Goal: Task Accomplishment & Management: Use online tool/utility

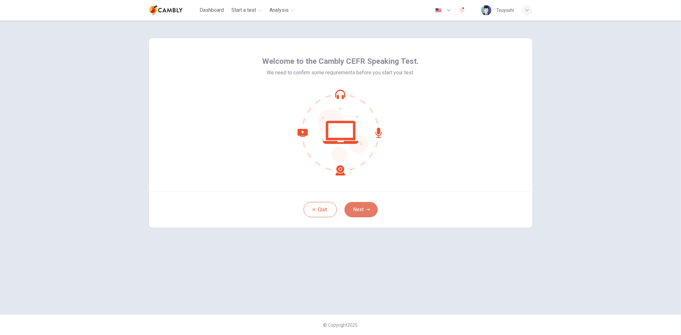
click at [364, 208] on button "Next" at bounding box center [360, 209] width 33 height 15
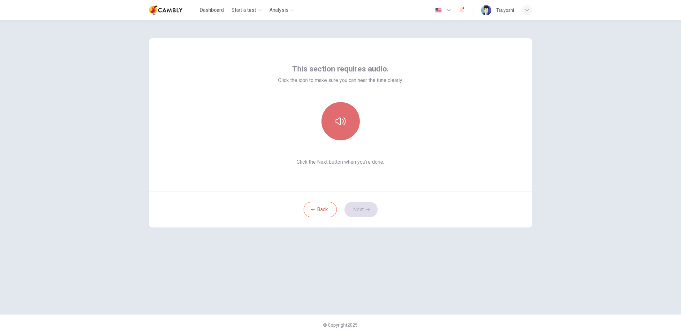
click at [340, 123] on icon "button" at bounding box center [340, 121] width 10 height 10
click at [358, 209] on button "Next" at bounding box center [360, 209] width 33 height 15
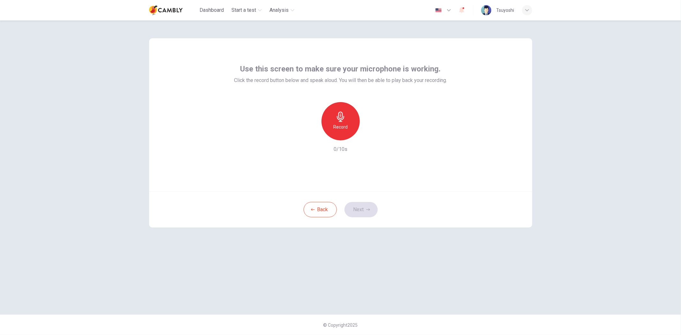
click at [349, 121] on div "Record" at bounding box center [340, 121] width 38 height 38
click at [343, 114] on icon "button" at bounding box center [340, 117] width 10 height 10
click at [342, 118] on icon "button" at bounding box center [340, 117] width 10 height 10
click at [339, 129] on h6 "Stop" at bounding box center [341, 127] width 10 height 8
click at [369, 136] on icon "button" at bounding box center [370, 135] width 3 height 4
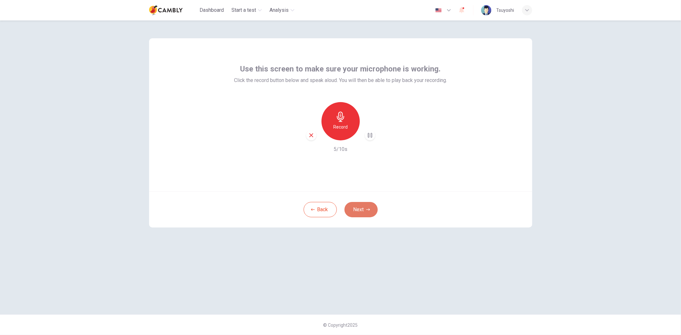
click at [366, 206] on button "Next" at bounding box center [360, 209] width 33 height 15
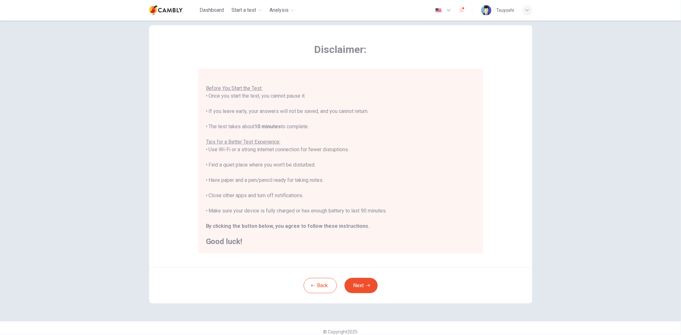
scroll to position [20, 0]
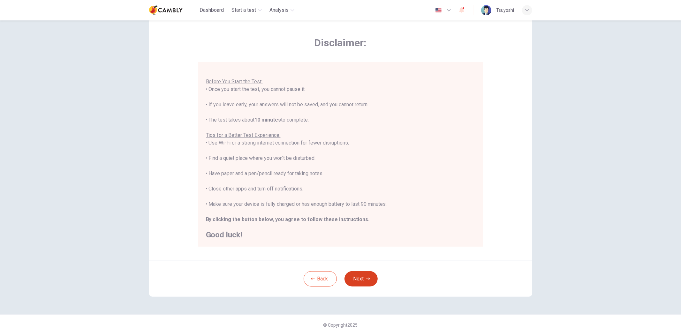
click at [362, 278] on button "Next" at bounding box center [360, 278] width 33 height 15
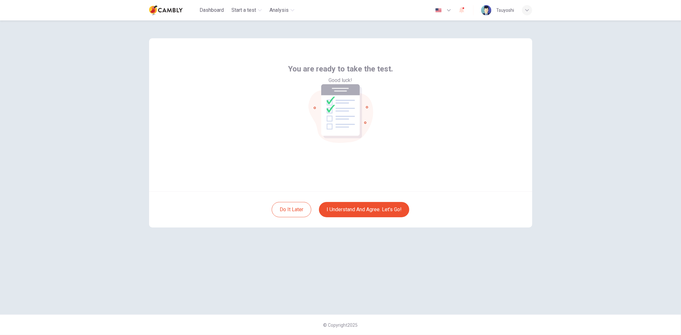
scroll to position [0, 0]
click at [365, 212] on button "I understand and agree. Let’s go!" at bounding box center [364, 209] width 90 height 15
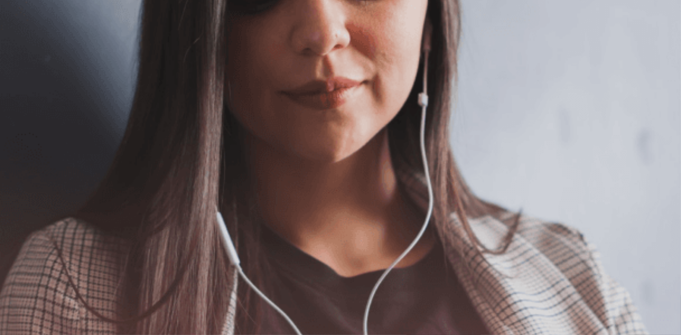
click at [18, 33] on button "Continue" at bounding box center [9, 45] width 18 height 24
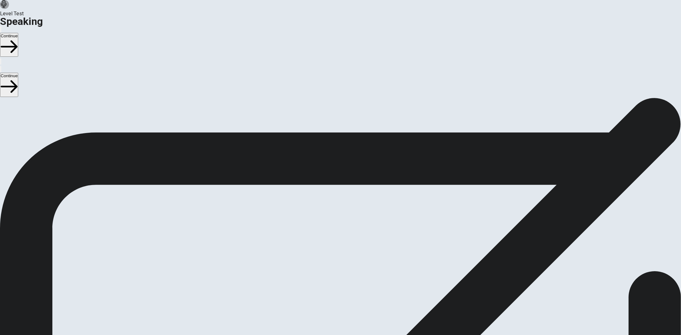
click at [340, 230] on icon "Play Audio" at bounding box center [337, 234] width 6 height 8
drag, startPoint x: 481, startPoint y: 11, endPoint x: 474, endPoint y: 23, distance: 14.0
click at [18, 33] on button "Continue" at bounding box center [9, 45] width 18 height 24
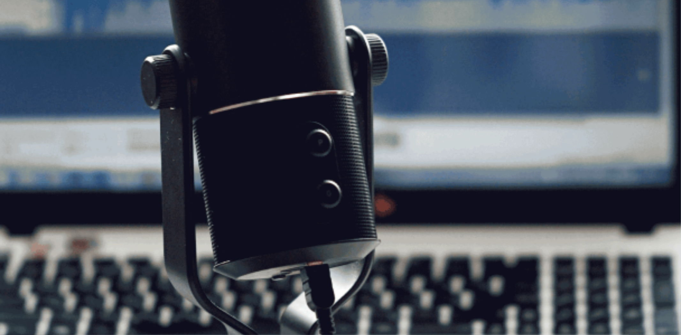
click at [18, 33] on button "Continue" at bounding box center [9, 45] width 18 height 24
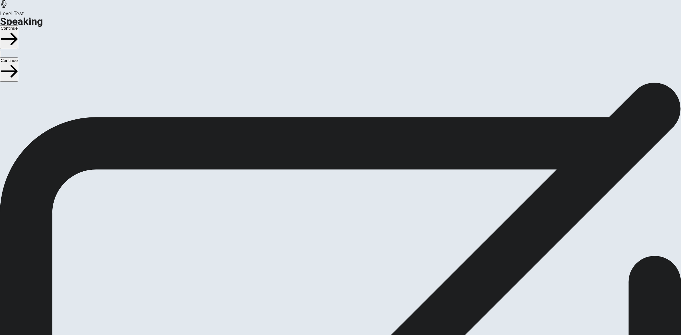
click at [18, 25] on button "Continue" at bounding box center [9, 37] width 18 height 24
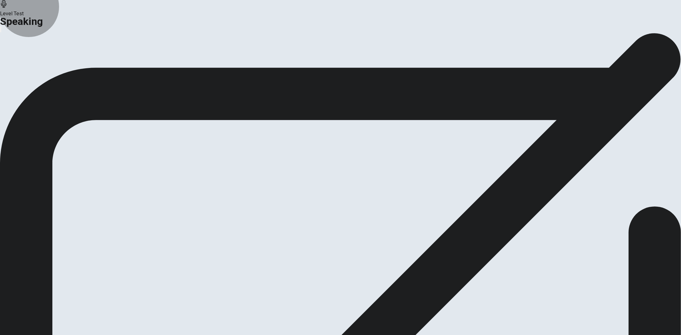
click at [25, 80] on button "Analysis" at bounding box center [12, 75] width 25 height 9
